Goal: Information Seeking & Learning: Learn about a topic

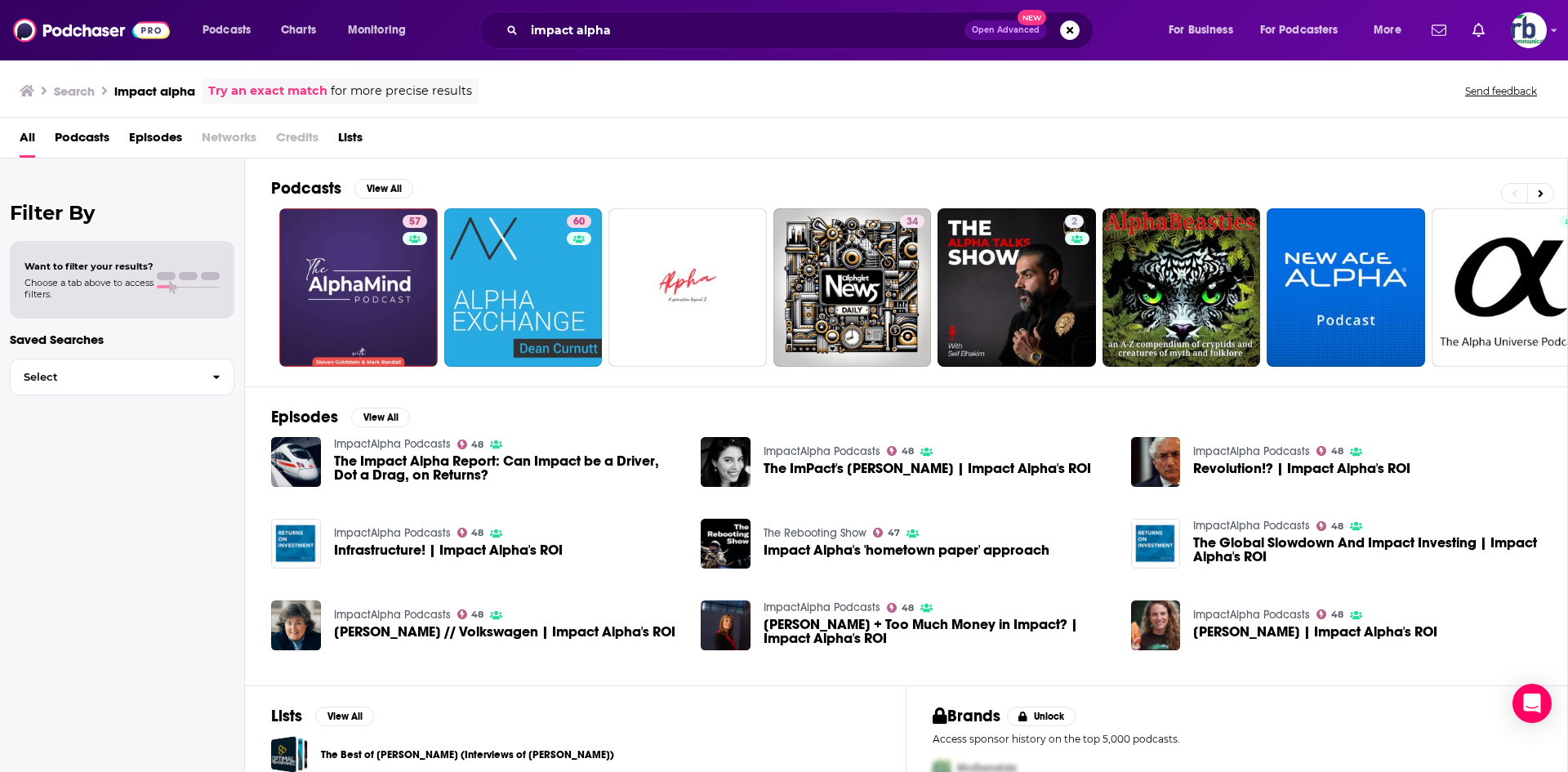
click at [76, 137] on span "Podcasts" at bounding box center [81, 141] width 54 height 34
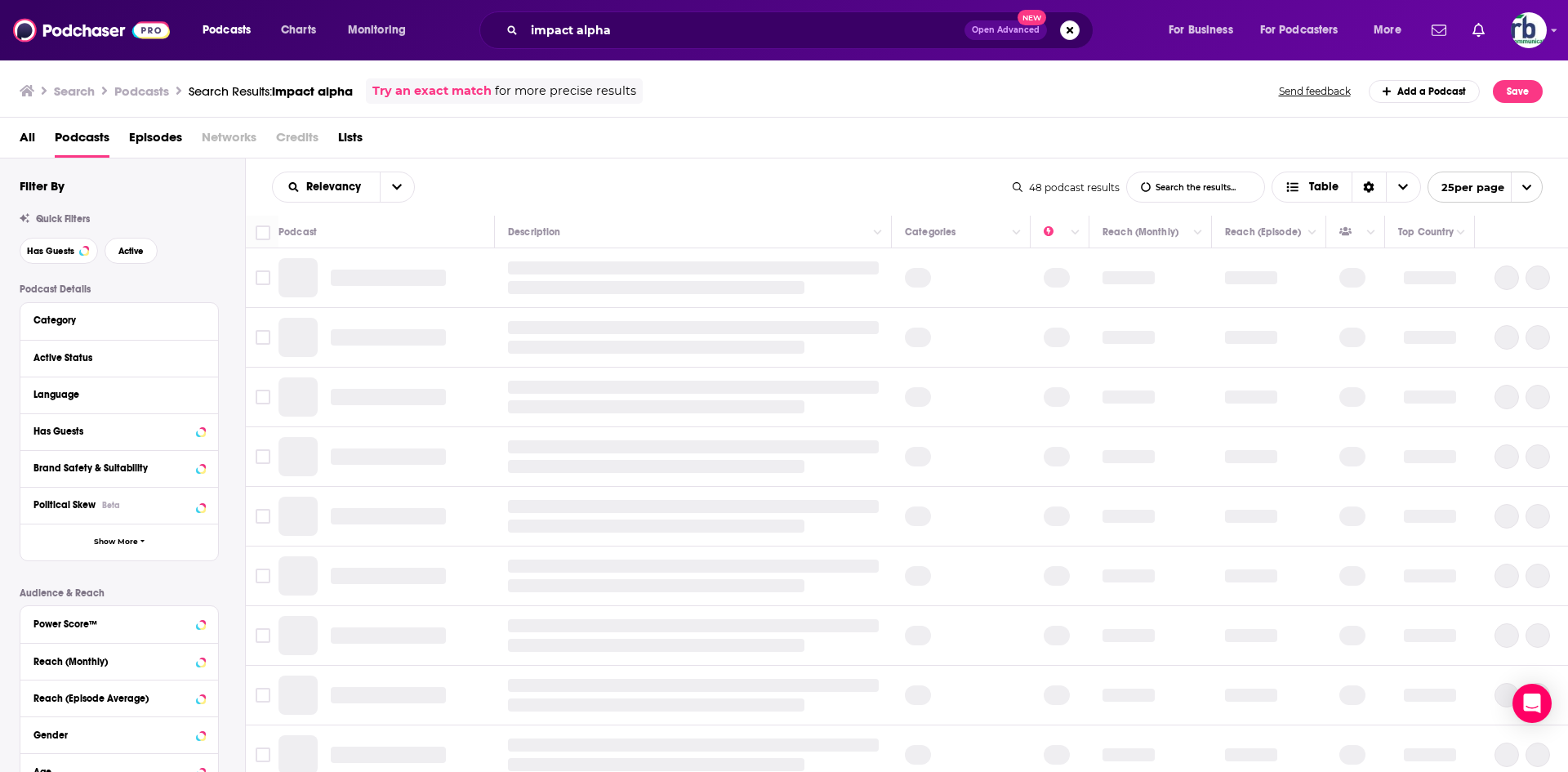
click at [641, 151] on div "All Podcasts Episodes Networks Credits Lists" at bounding box center [787, 141] width 1536 height 34
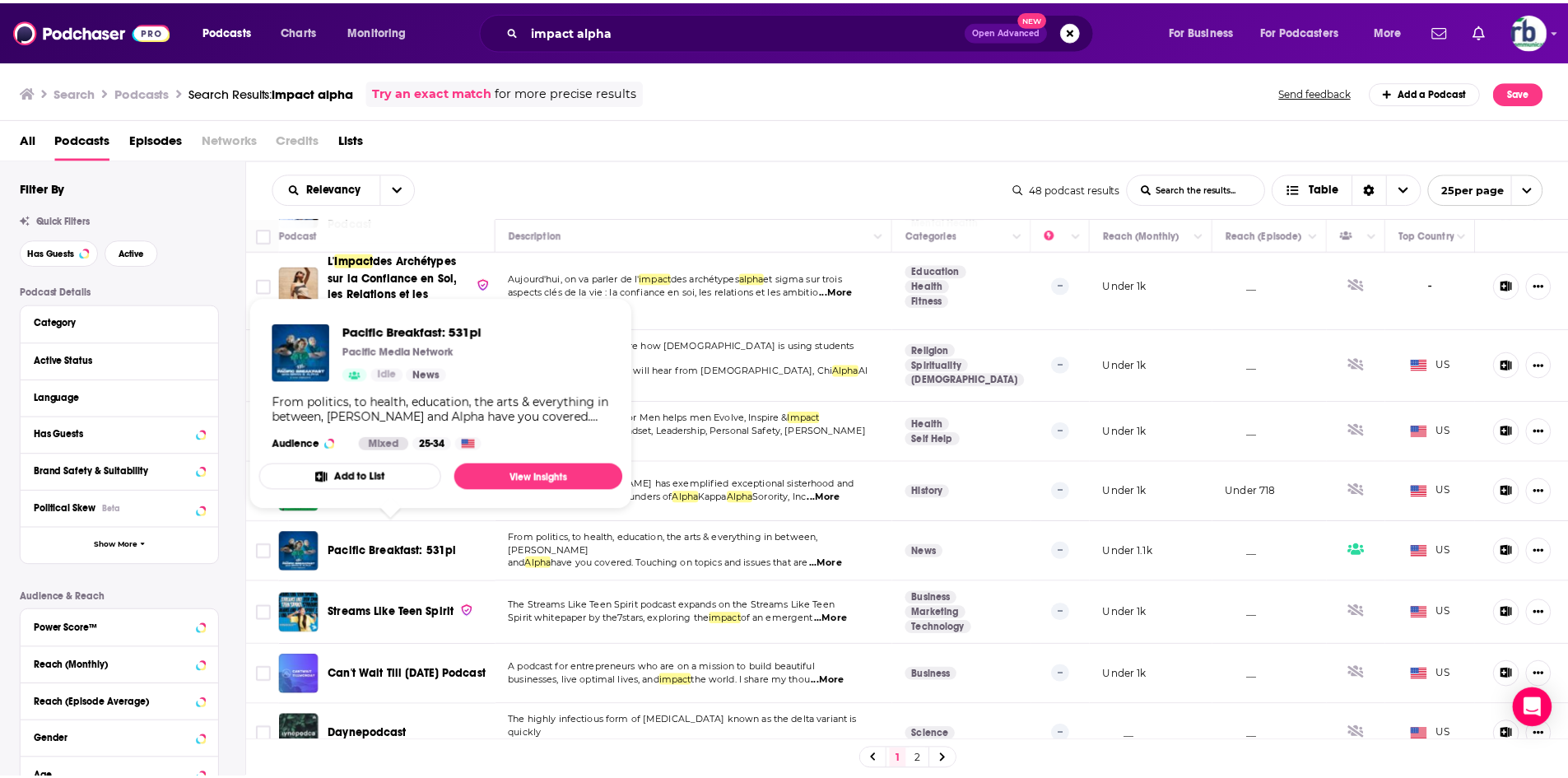
scroll to position [1072, 0]
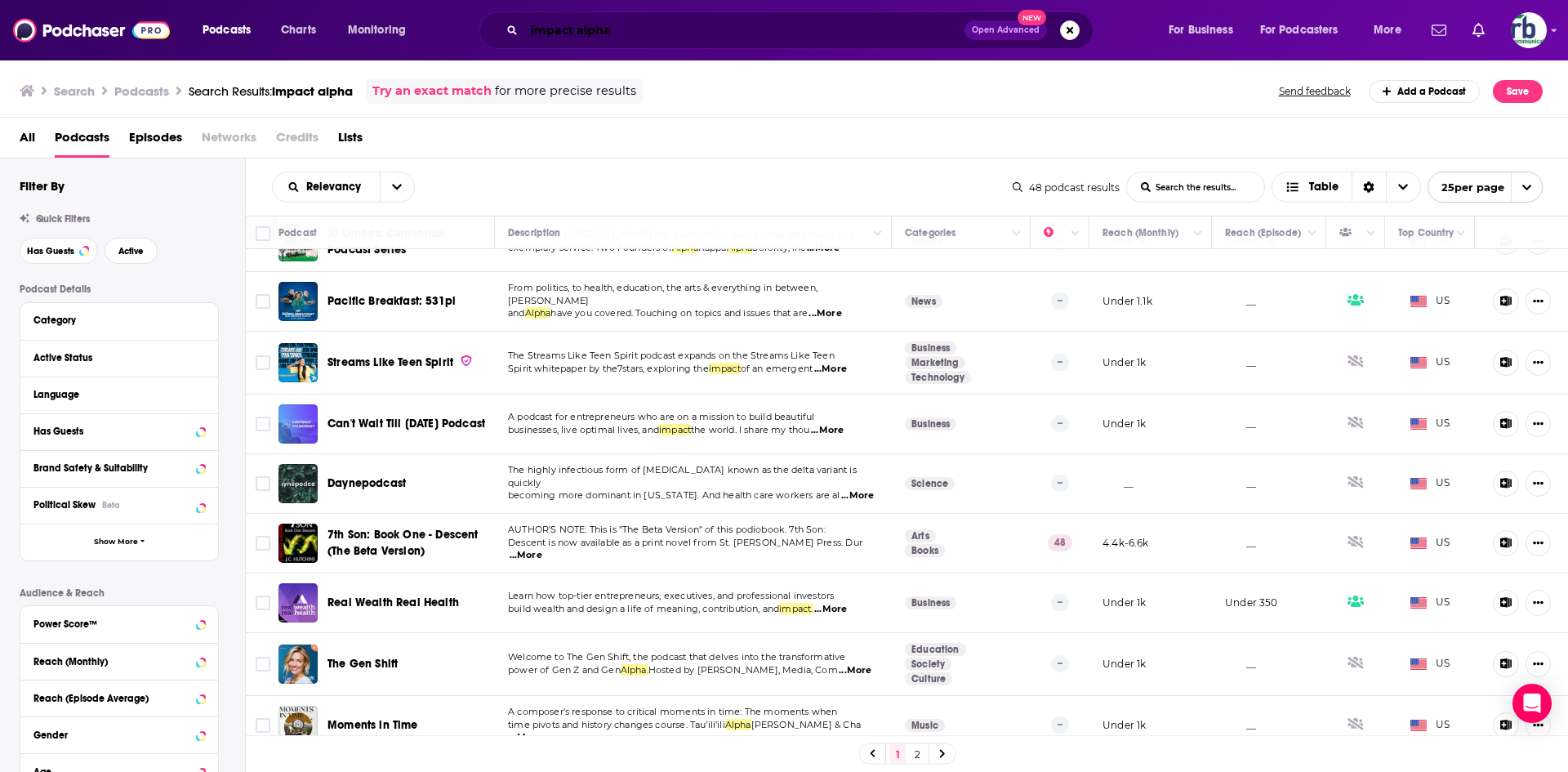
click at [577, 31] on input "impact alpha" at bounding box center [744, 30] width 440 height 26
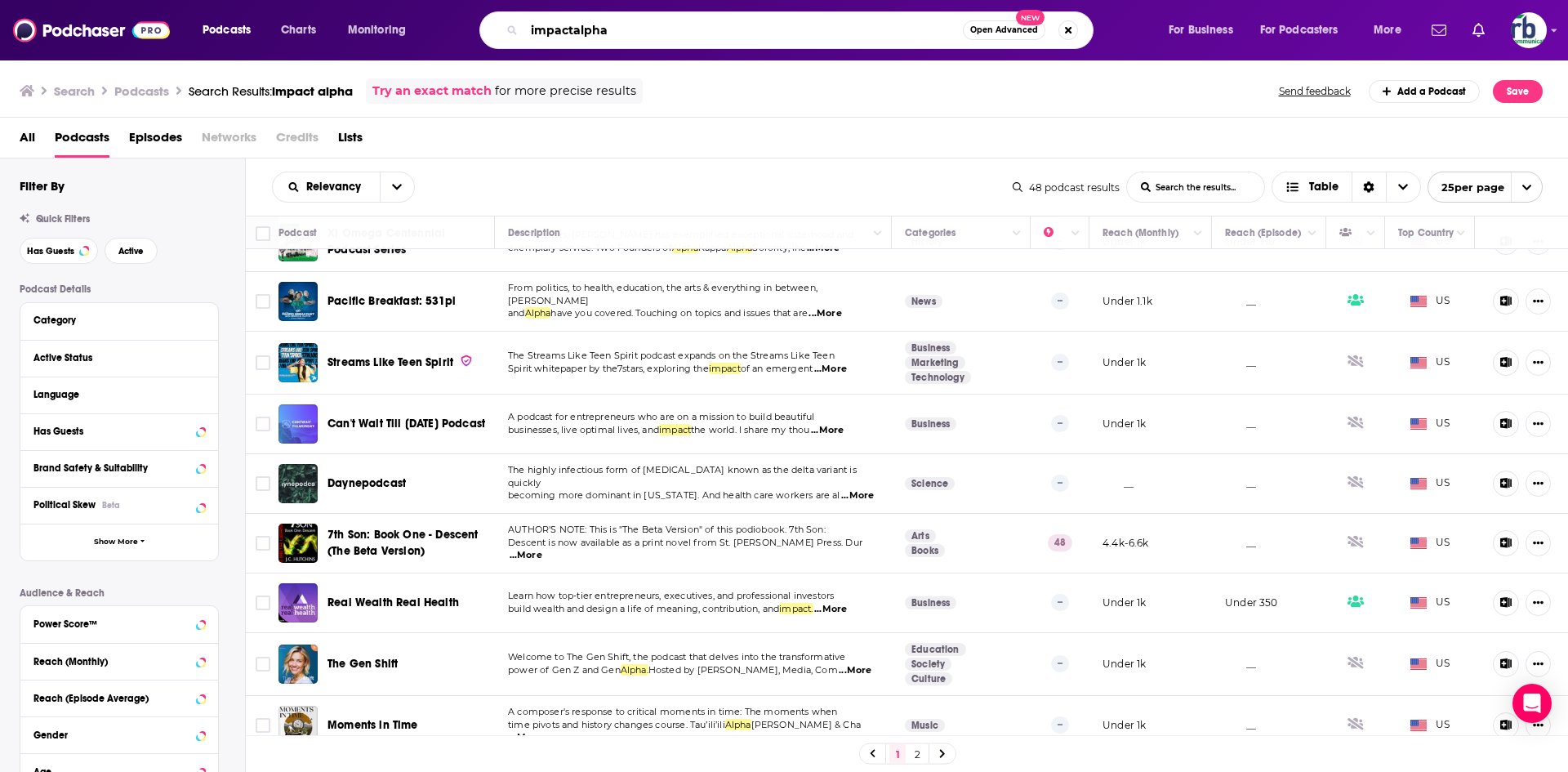
type input "impactalpha"
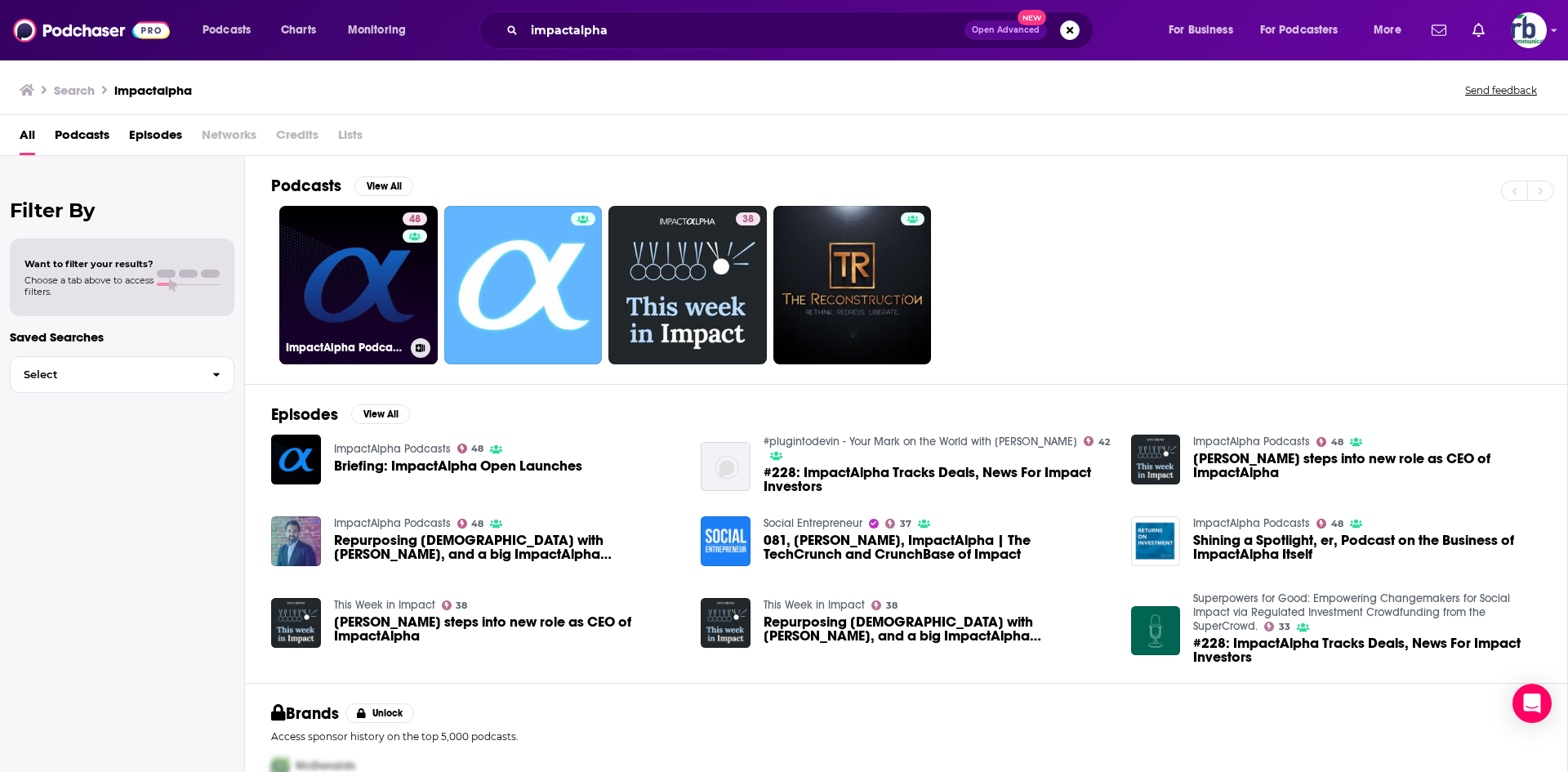
click at [345, 298] on link "48 ImpactAlpha Podcasts" at bounding box center [359, 285] width 158 height 159
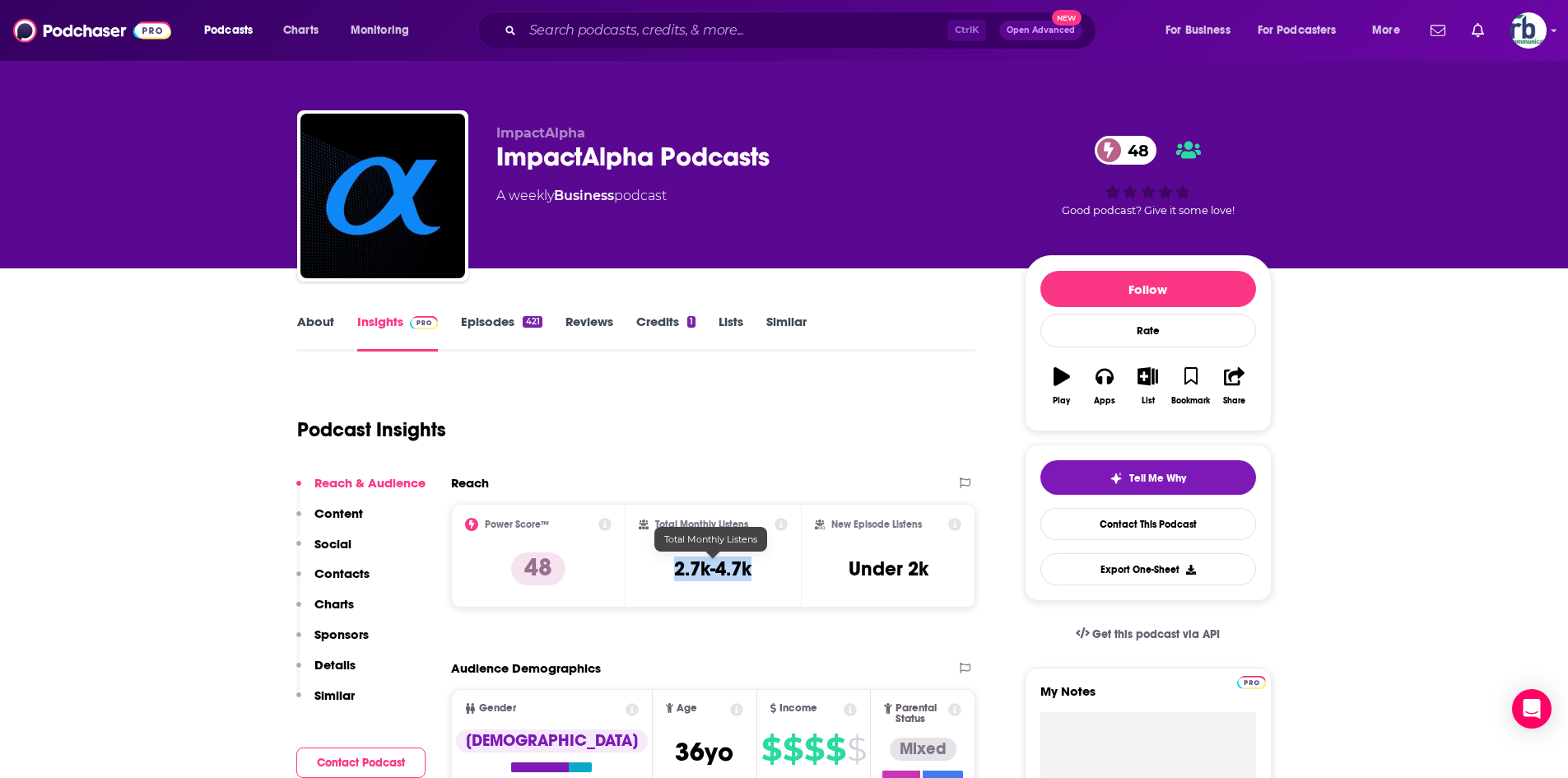
drag, startPoint x: 660, startPoint y: 573, endPoint x: 772, endPoint y: 572, distance: 112.0
click at [772, 572] on div "Total Monthly Listens 2.7k-4.7k" at bounding box center [713, 556] width 149 height 76
copy h3 "2.7k-4.7k"
click at [321, 337] on link "About" at bounding box center [315, 333] width 37 height 38
